Goal: Transaction & Acquisition: Purchase product/service

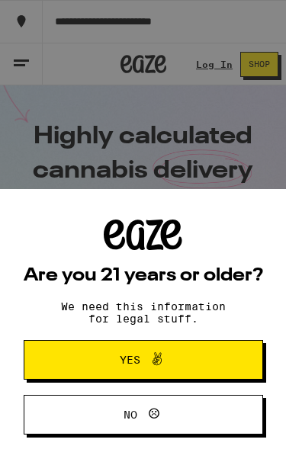
click at [169, 361] on span "Yes" at bounding box center [143, 360] width 116 height 20
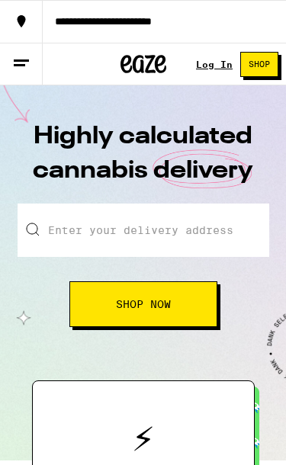
click at [177, 224] on input "Enter your delivery address" at bounding box center [143, 229] width 251 height 53
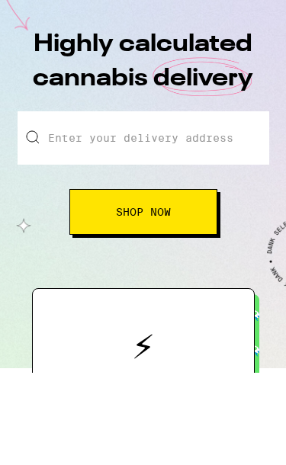
type input "[STREET_ADDRESS]"
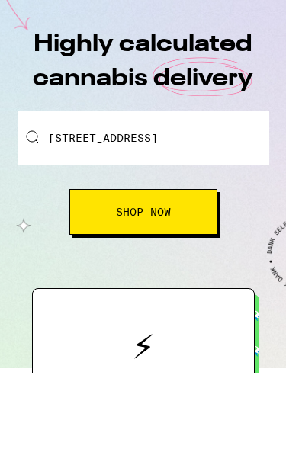
scroll to position [92, 0]
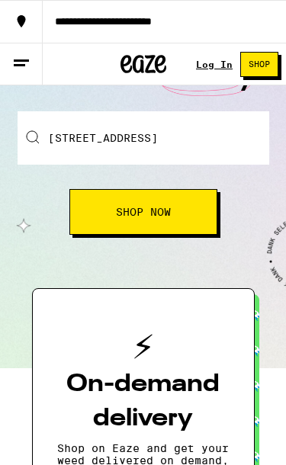
click at [169, 209] on span "Shop Now" at bounding box center [143, 211] width 55 height 11
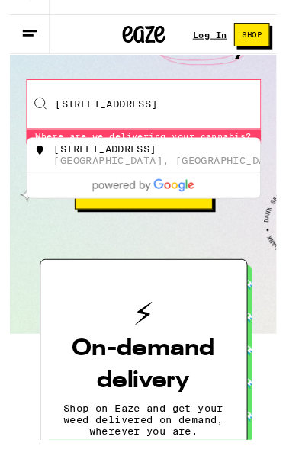
click at [251, 237] on div "Highly calculated cannabis delivery Enter your address to check availability in…" at bounding box center [143, 189] width 286 height 391
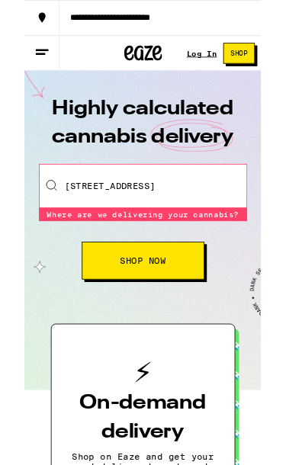
scroll to position [3, 0]
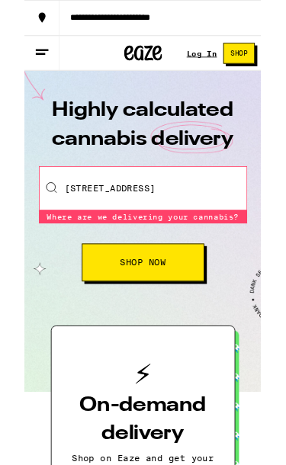
click at [22, 71] on icon at bounding box center [21, 63] width 18 height 18
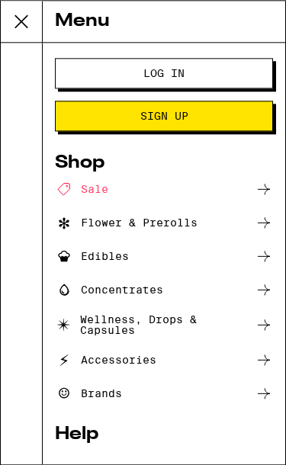
scroll to position [45, 0]
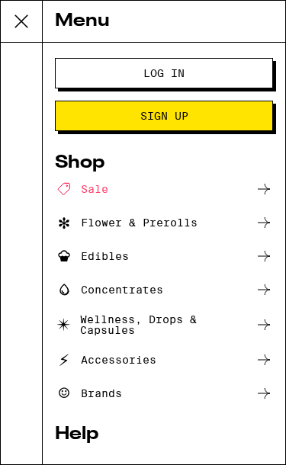
click at [37, 20] on button at bounding box center [22, 22] width 42 height 42
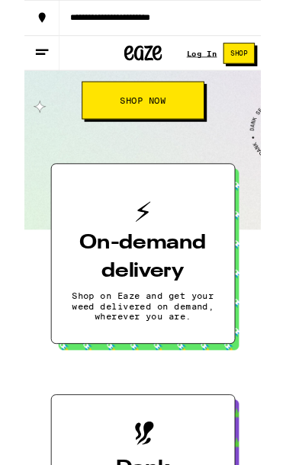
scroll to position [202, 0]
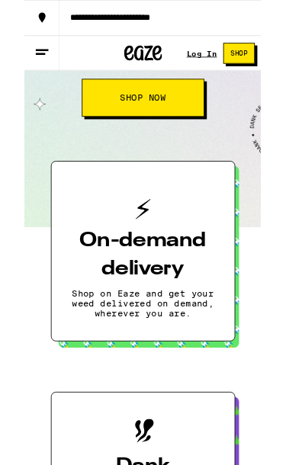
click at [160, 296] on h3 "On-demand delivery" at bounding box center [143, 307] width 172 height 69
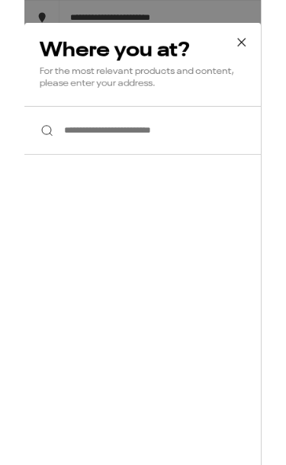
click at [277, 49] on button at bounding box center [261, 51] width 47 height 49
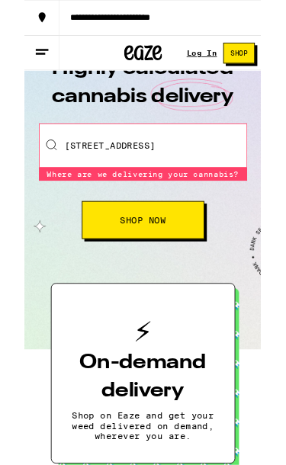
scroll to position [0, 0]
